Goal: Navigation & Orientation: Go to known website

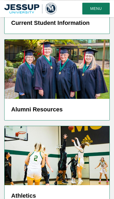
scroll to position [1586, 0]
